Goal: Check status: Check status

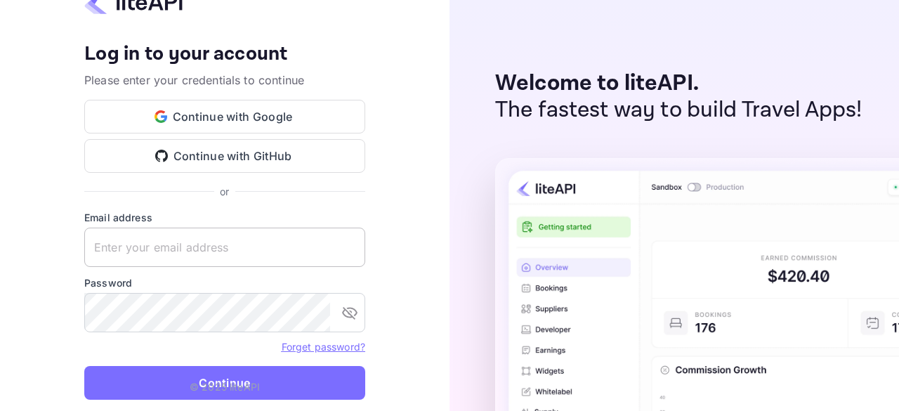
click at [352, 252] on keeper-lock "Open Keeper Popup" at bounding box center [346, 247] width 17 height 17
type input "[EMAIL_ADDRESS][DOMAIN_NAME]"
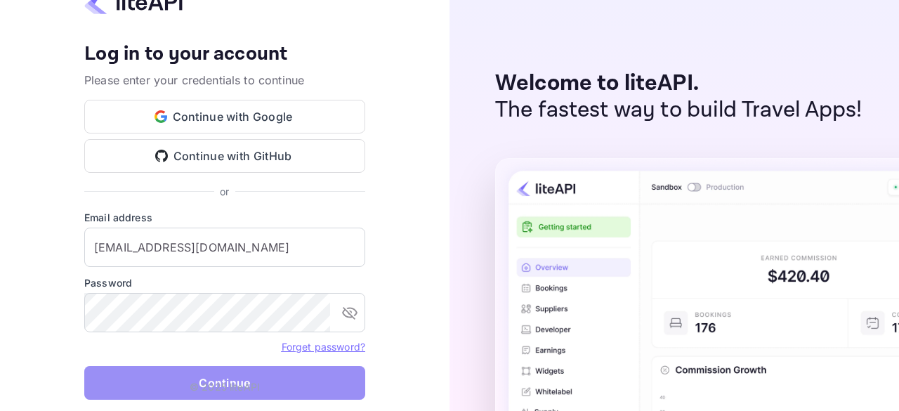
click at [293, 386] on button "Continue" at bounding box center [224, 383] width 281 height 34
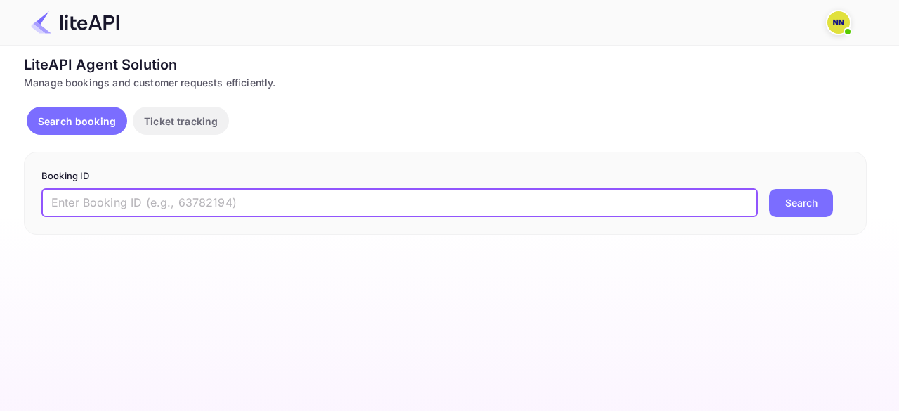
click at [451, 200] on input "text" at bounding box center [399, 203] width 716 height 28
type input "8108242"
click at [769, 189] on button "Search" at bounding box center [801, 203] width 64 height 28
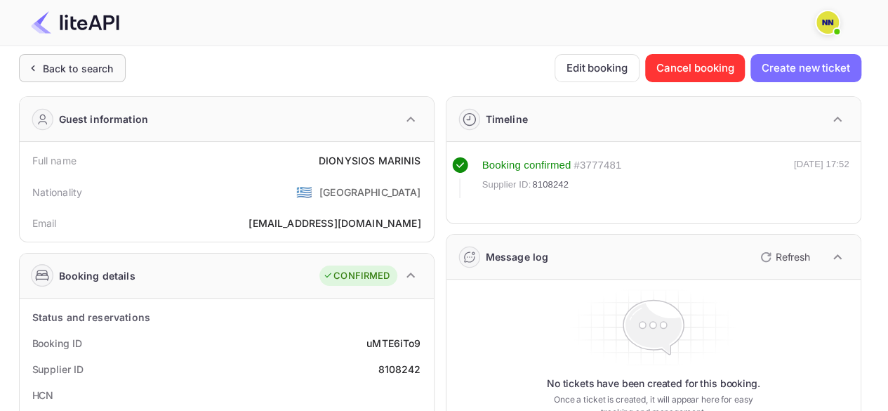
click at [98, 64] on div "Back to search" at bounding box center [78, 68] width 71 height 15
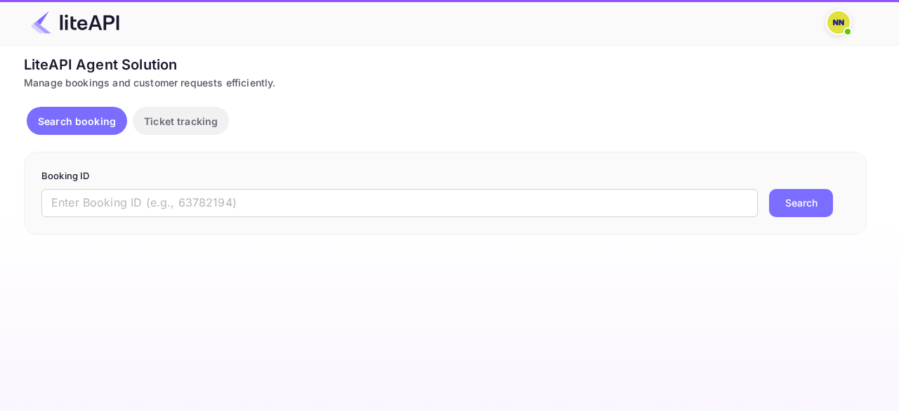
click at [199, 120] on p "Ticket tracking" at bounding box center [181, 121] width 74 height 15
